Goal: Use online tool/utility

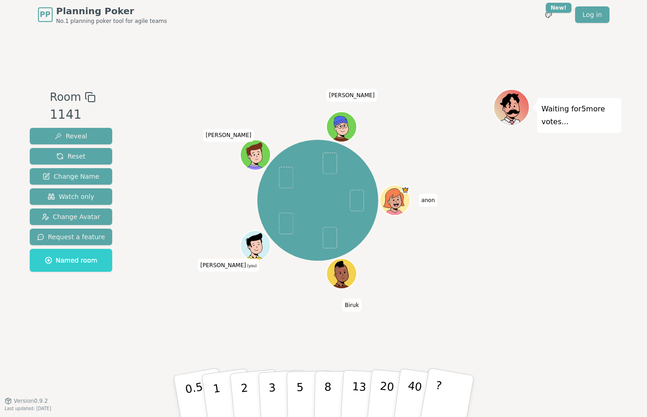
click at [258, 245] on icon at bounding box center [256, 245] width 29 height 4
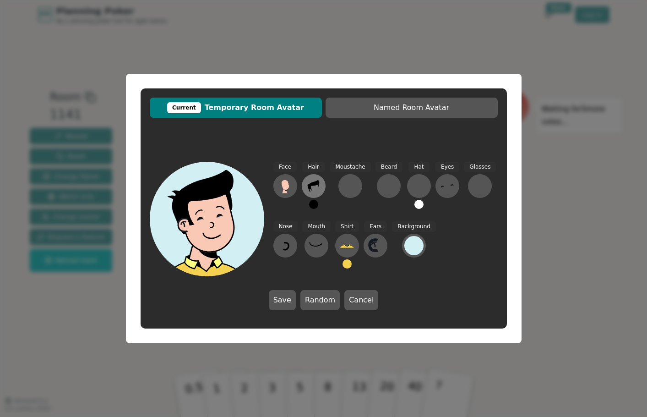
click at [312, 183] on icon at bounding box center [313, 186] width 11 height 12
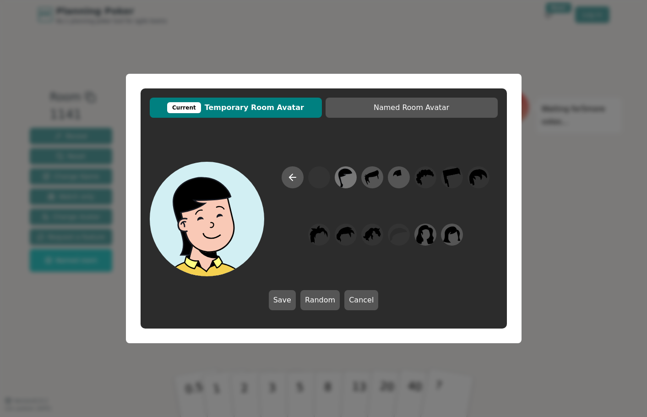
click at [350, 179] on icon at bounding box center [346, 177] width 18 height 21
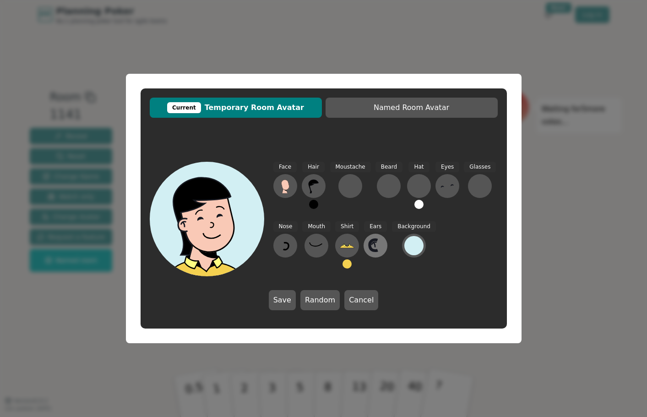
click at [379, 243] on icon at bounding box center [375, 245] width 15 height 15
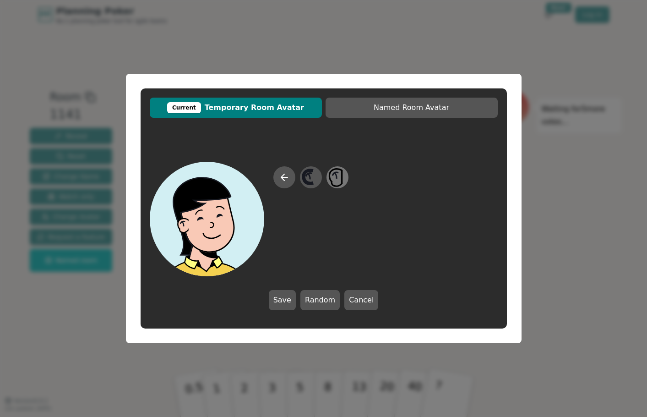
click at [338, 174] on icon at bounding box center [338, 177] width 18 height 21
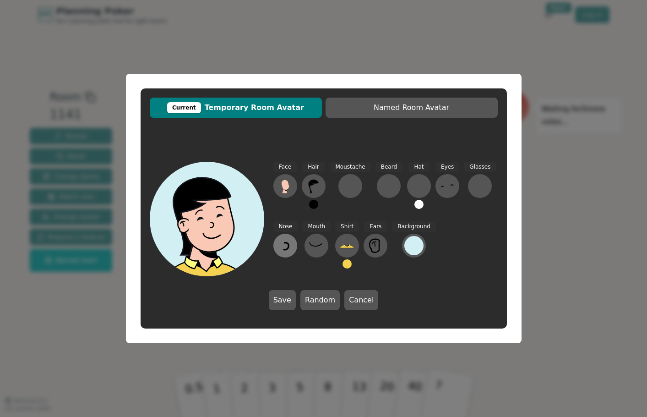
click at [287, 247] on icon at bounding box center [285, 245] width 15 height 15
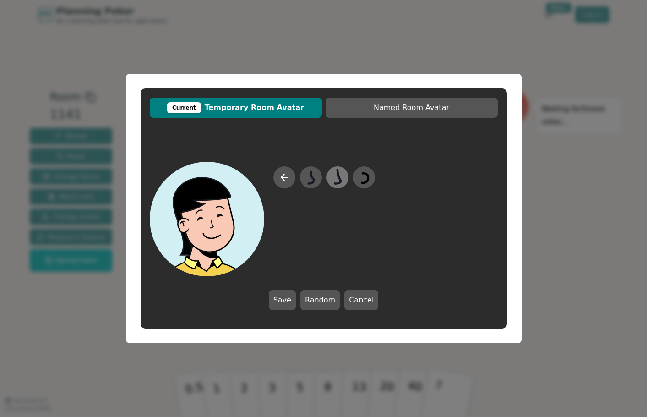
click at [341, 179] on icon at bounding box center [337, 176] width 7 height 15
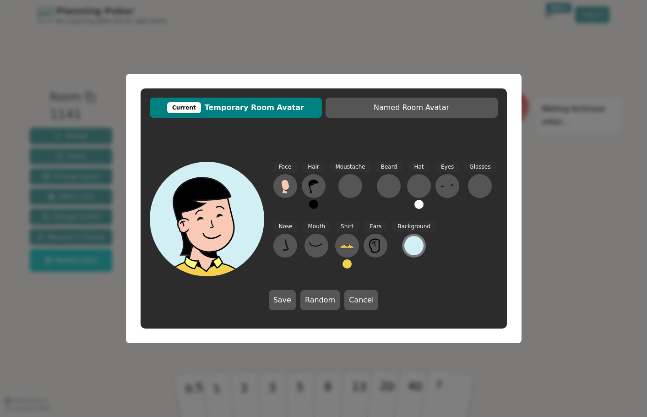
click at [408, 248] on div at bounding box center [414, 245] width 19 height 19
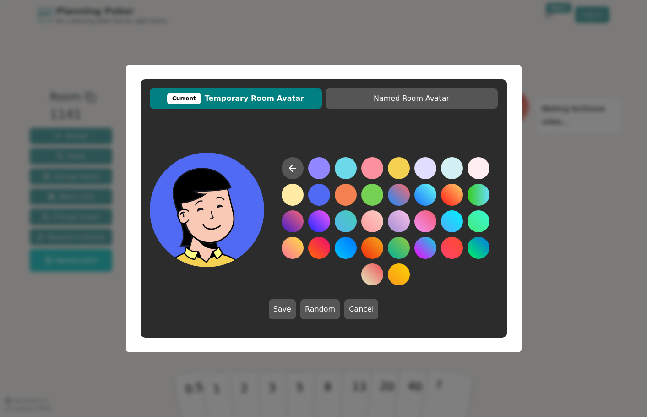
click at [320, 197] on button at bounding box center [319, 195] width 22 height 22
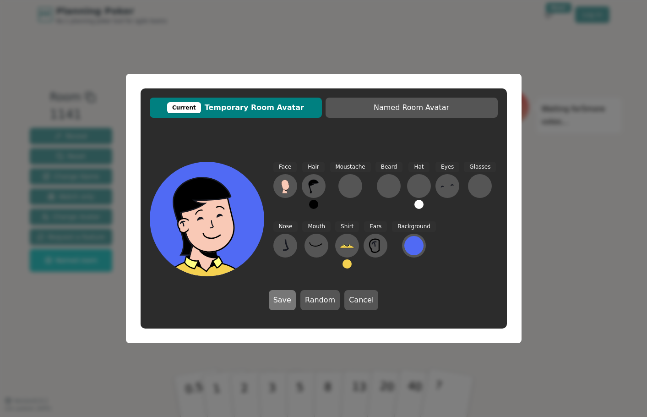
click at [286, 300] on button "Save" at bounding box center [282, 300] width 27 height 20
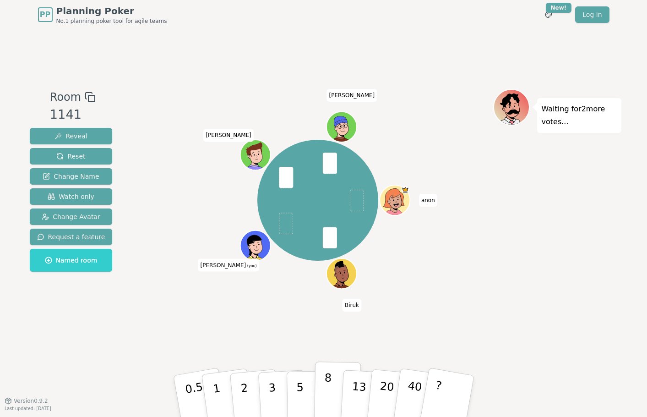
click at [332, 385] on button "8" at bounding box center [337, 397] width 47 height 70
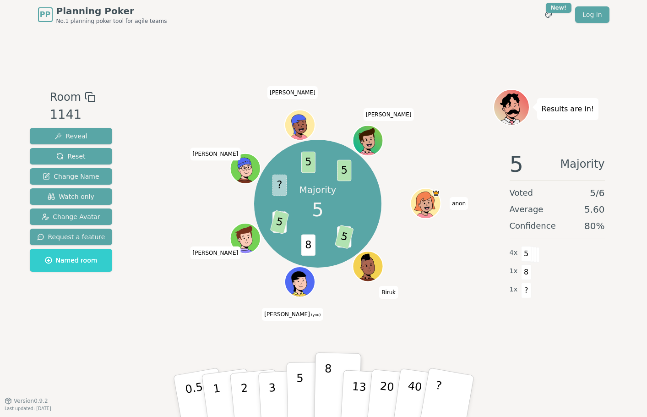
click at [299, 394] on button "5" at bounding box center [309, 397] width 47 height 70
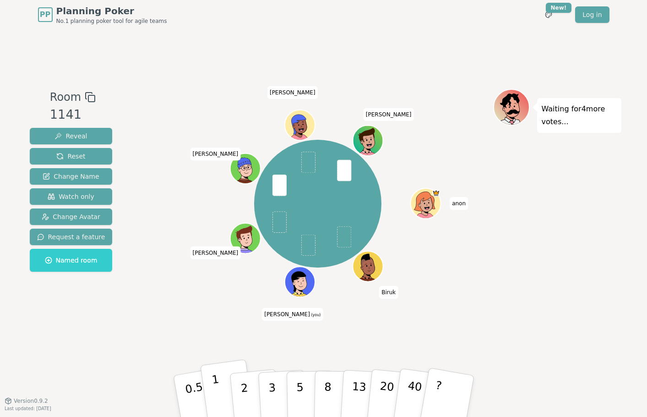
click at [230, 389] on button "1" at bounding box center [227, 396] width 55 height 74
